Goal: Information Seeking & Learning: Learn about a topic

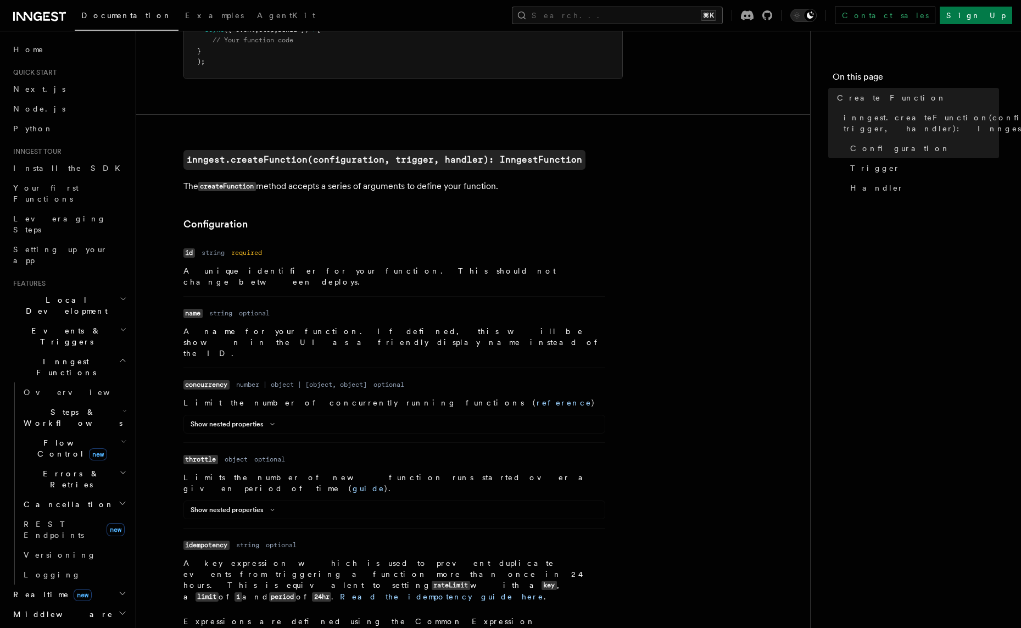
scroll to position [172, 0]
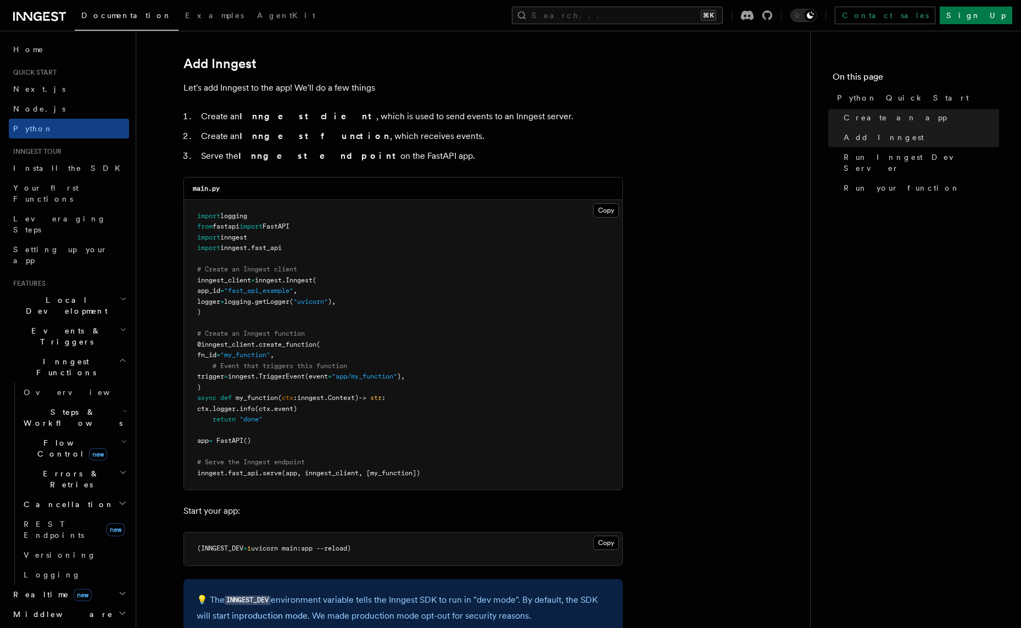
scroll to position [666, 0]
